Goal: Task Accomplishment & Management: Use online tool/utility

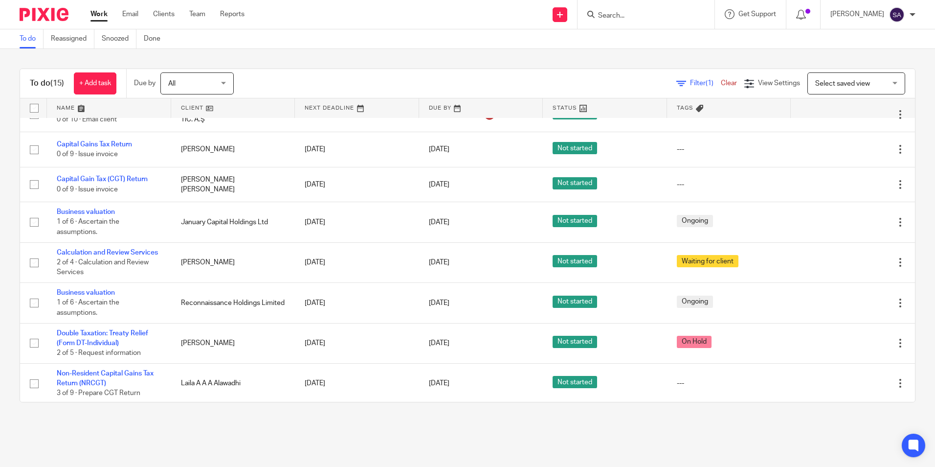
scroll to position [245, 0]
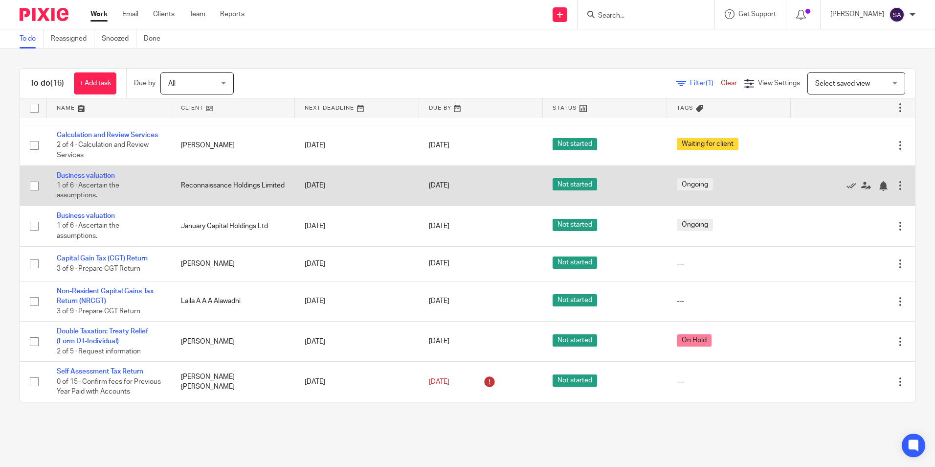
scroll to position [348, 0]
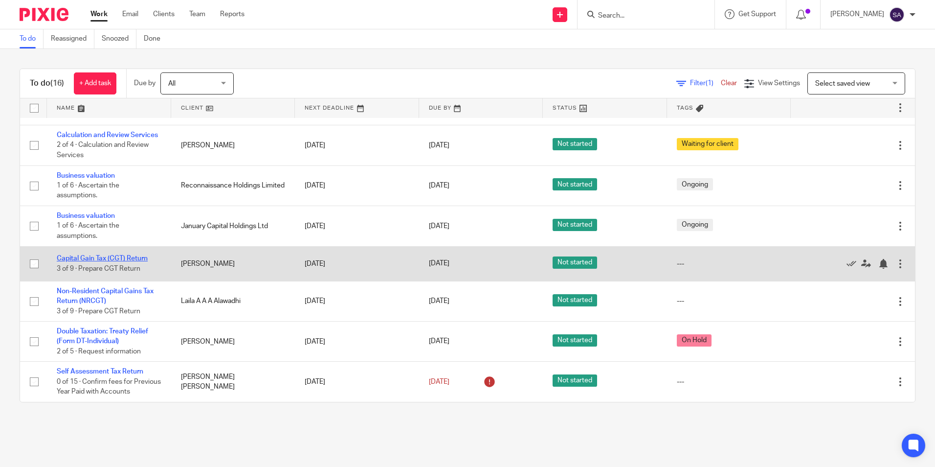
click at [100, 255] on link "Capital Gain Tax (CGT) Return" at bounding box center [102, 258] width 91 height 7
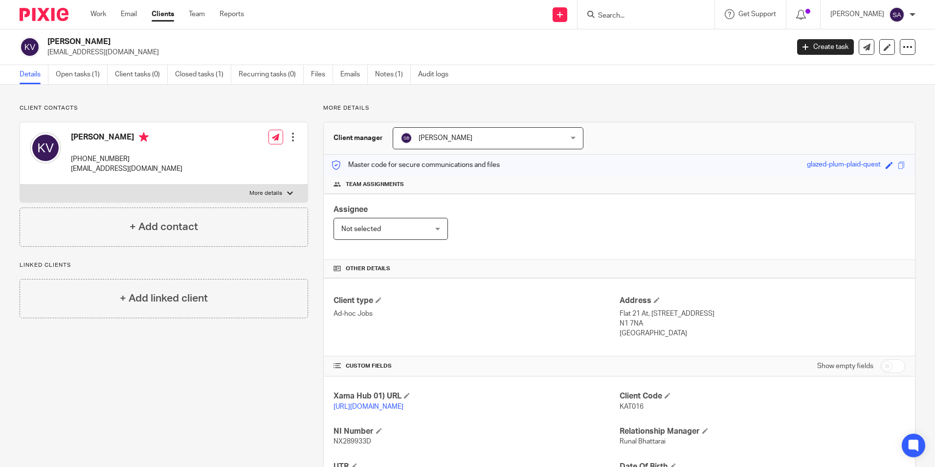
drag, startPoint x: 520, startPoint y: 236, endPoint x: 526, endPoint y: 234, distance: 5.7
click at [520, 236] on div "Assignee Not selected Not selected Not selected Aarshika Awale Aayush Niraula A…" at bounding box center [619, 227] width 591 height 66
